Goal: Task Accomplishment & Management: Use online tool/utility

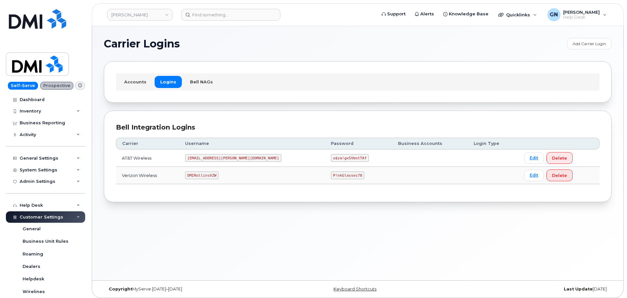
click at [212, 173] on code "DMIRollinsVZW" at bounding box center [201, 176] width 33 height 8
click at [213, 175] on code "DMIRollinsVZW" at bounding box center [201, 176] width 33 height 8
copy code "DMIRollinsVZW"
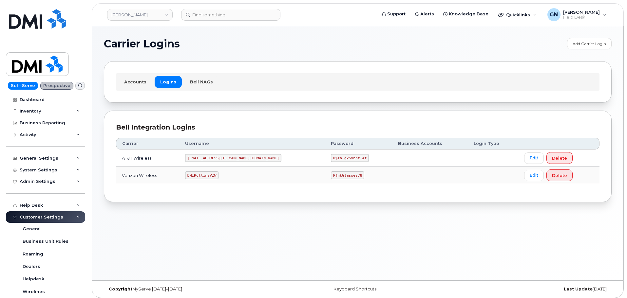
click at [331, 177] on code "P!nkGlasses78" at bounding box center [347, 176] width 33 height 8
copy code "P!nkGlasses78"
